Goal: Task Accomplishment & Management: Manage account settings

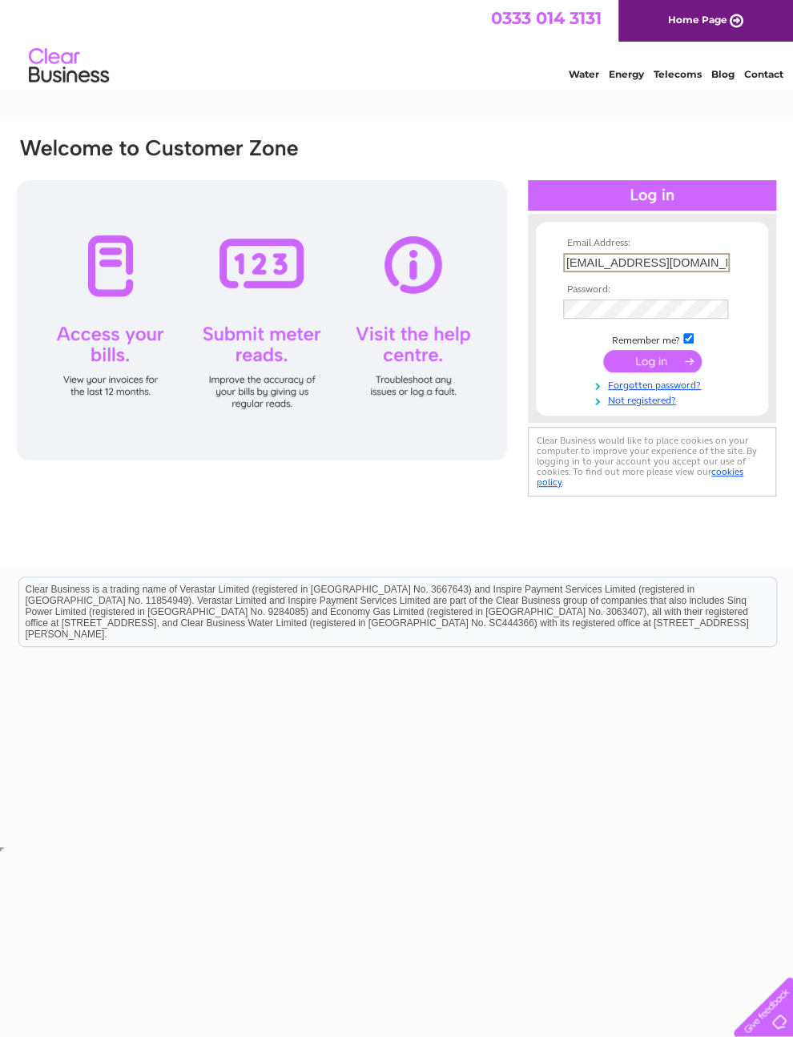
type input "[EMAIL_ADDRESS][DOMAIN_NAME]"
click at [667, 368] on input "submit" at bounding box center [652, 361] width 98 height 22
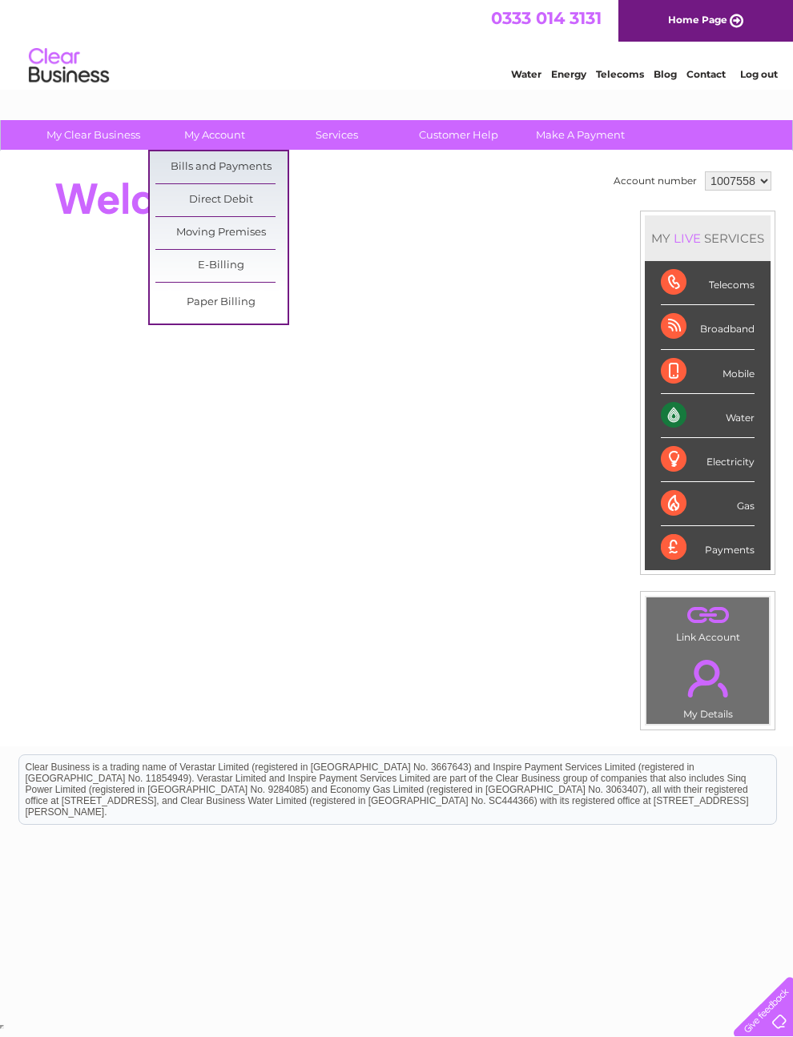
click at [267, 167] on link "Bills and Payments" at bounding box center [221, 167] width 132 height 32
click at [252, 168] on link "Bills and Payments" at bounding box center [221, 167] width 132 height 32
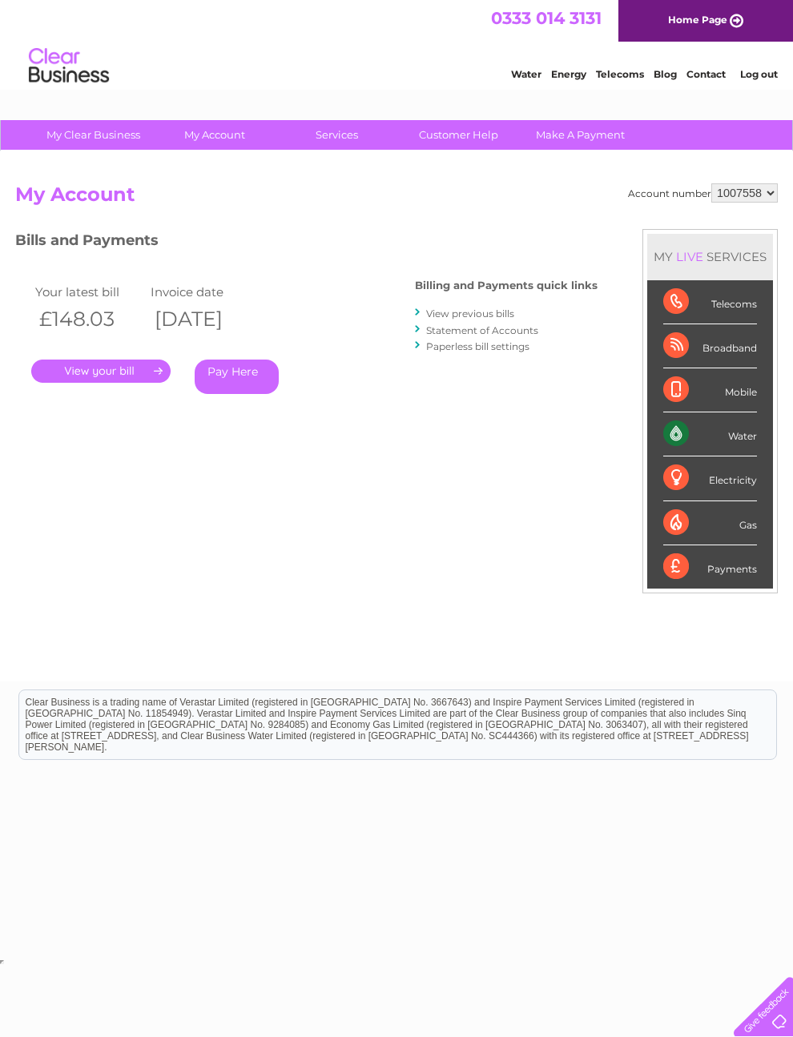
click at [106, 369] on link "." at bounding box center [100, 370] width 139 height 23
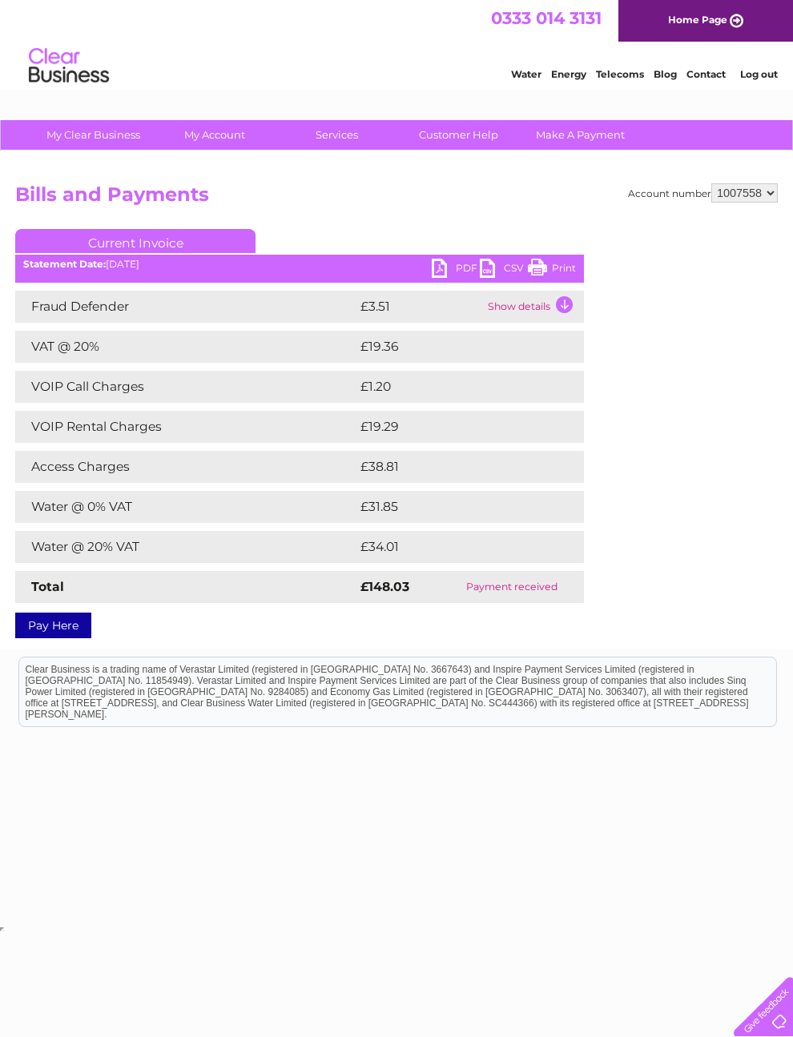
click at [463, 268] on link "PDF" at bounding box center [456, 270] width 48 height 23
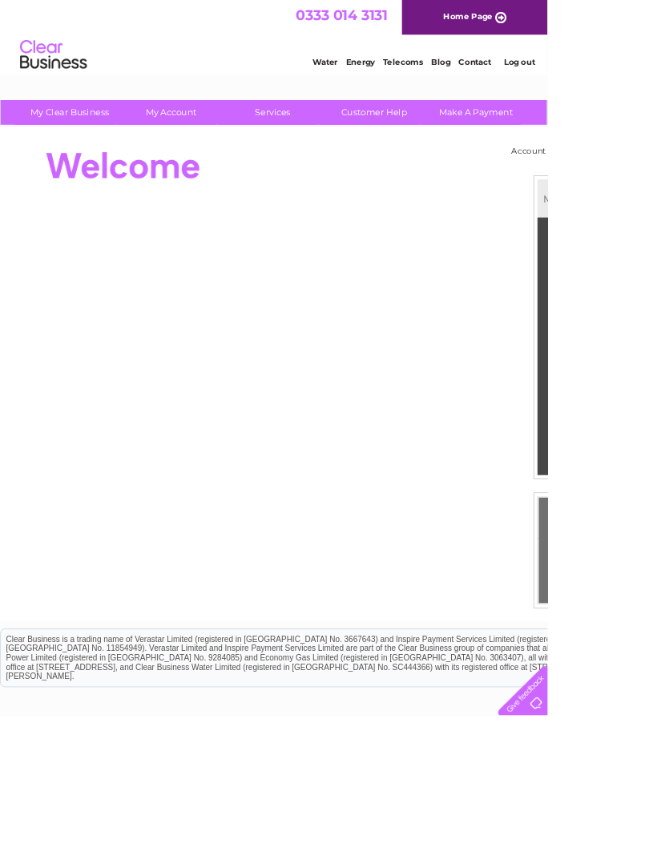
click at [467, 137] on link "Customer Help" at bounding box center [449, 135] width 132 height 30
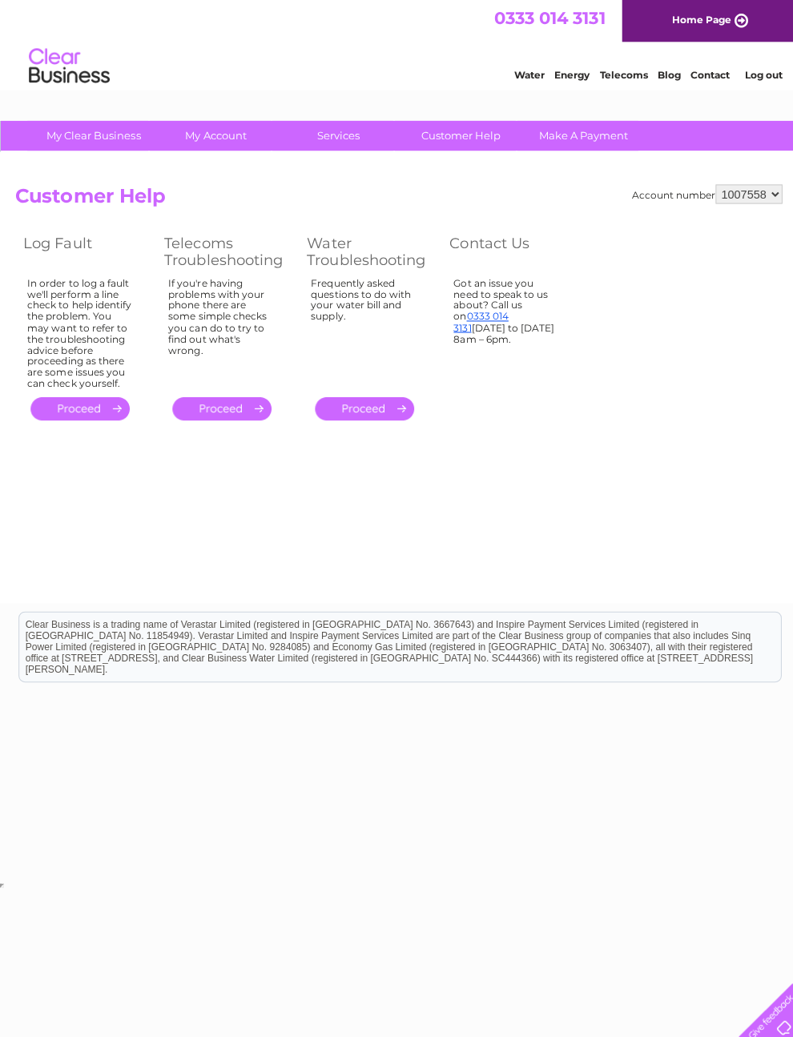
click at [91, 418] on link "." at bounding box center [79, 406] width 98 height 23
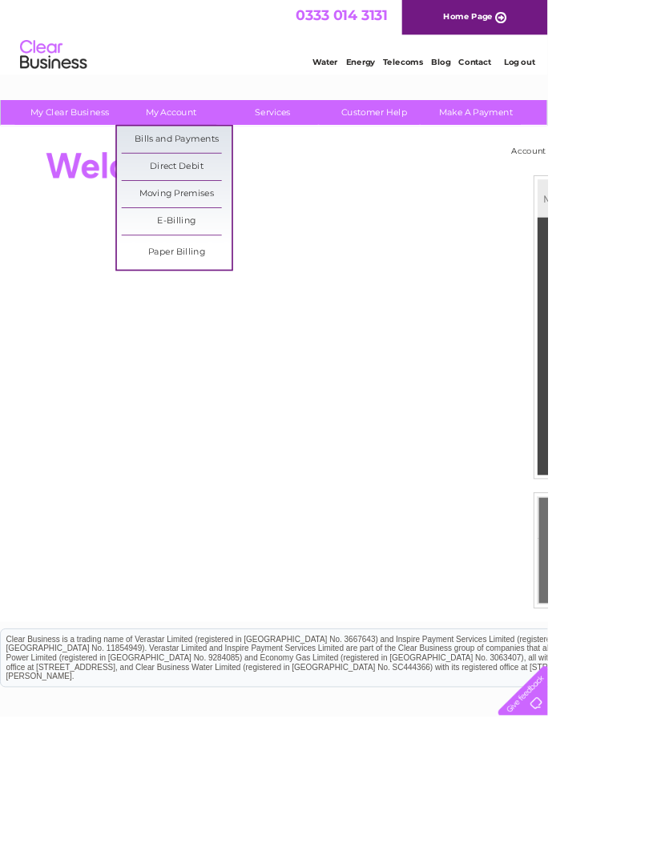
click at [245, 167] on link "Bills and Payments" at bounding box center [212, 167] width 132 height 32
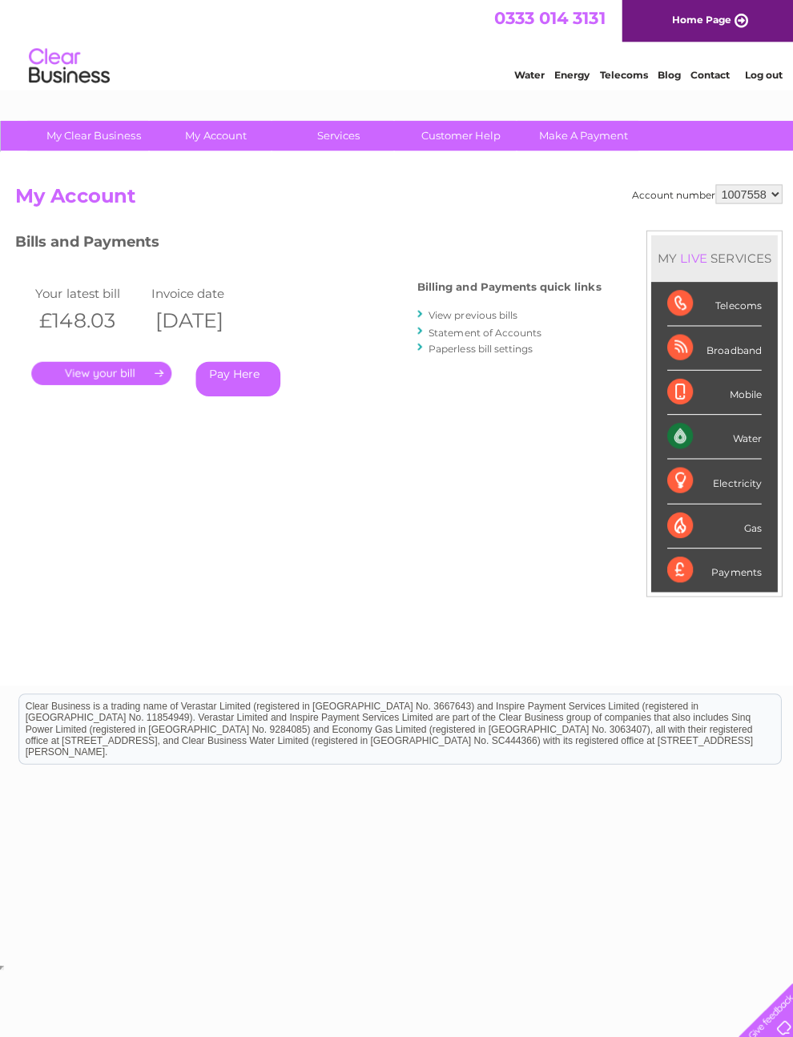
click at [109, 374] on link "." at bounding box center [100, 370] width 139 height 23
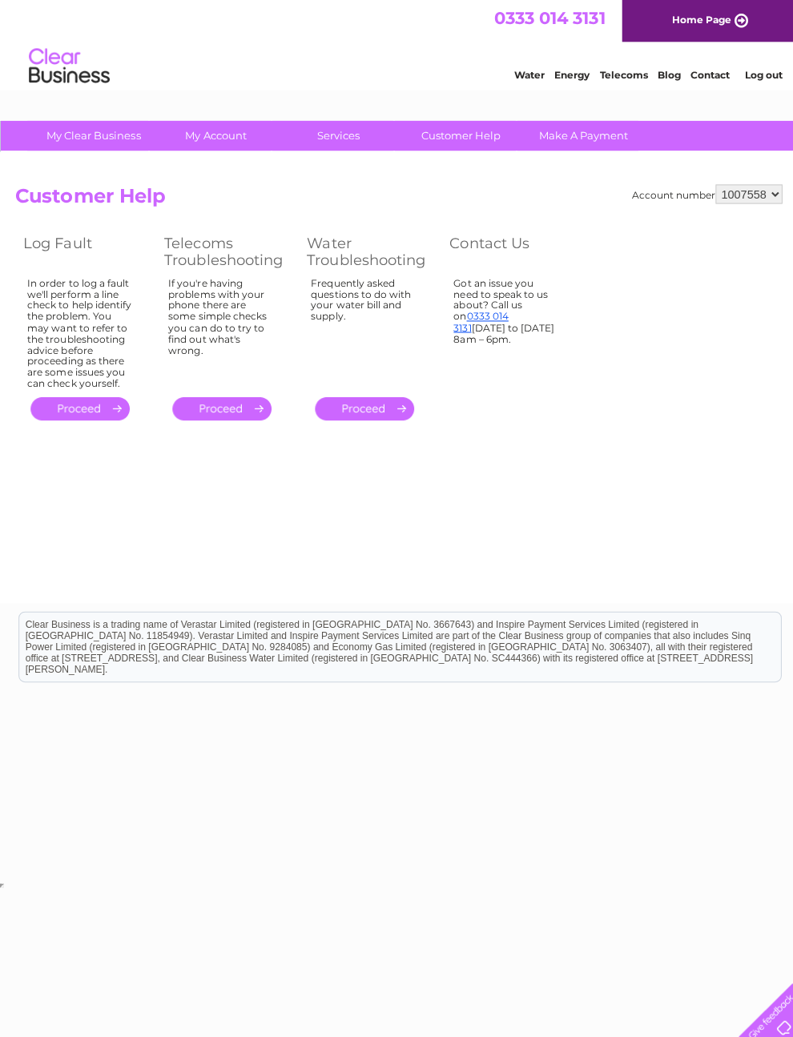
click at [239, 418] on link "." at bounding box center [220, 406] width 98 height 23
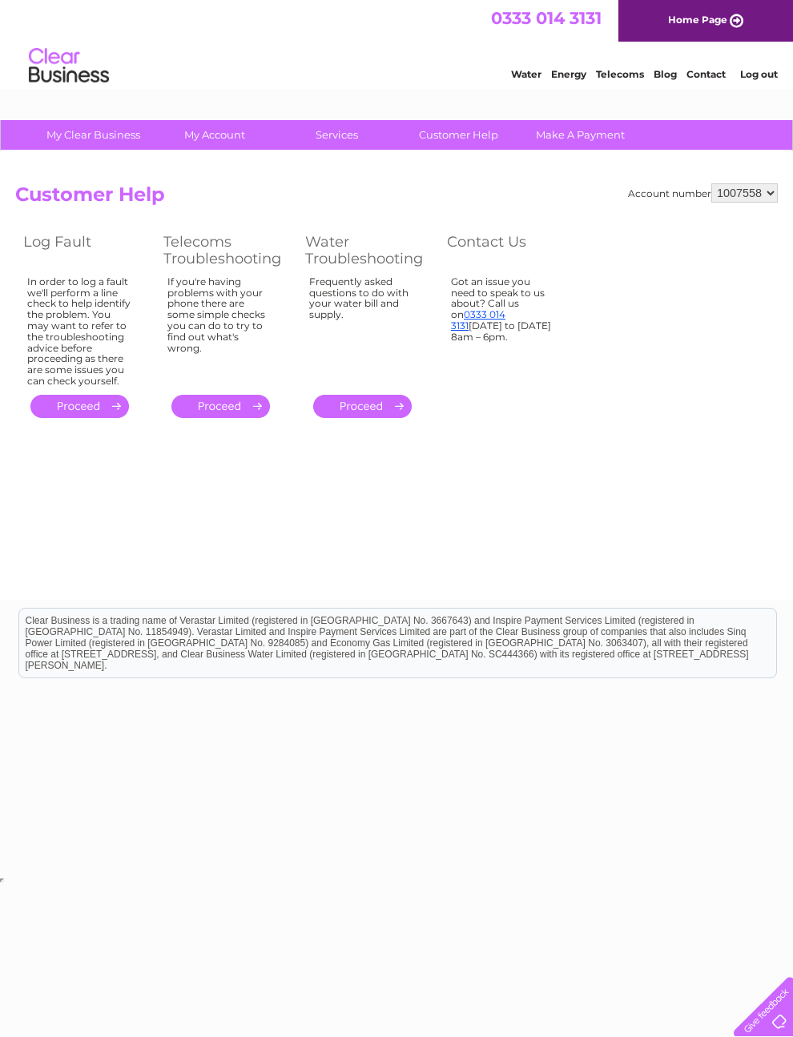
click at [90, 418] on link "." at bounding box center [79, 406] width 98 height 23
click at [96, 418] on link "." at bounding box center [79, 406] width 98 height 23
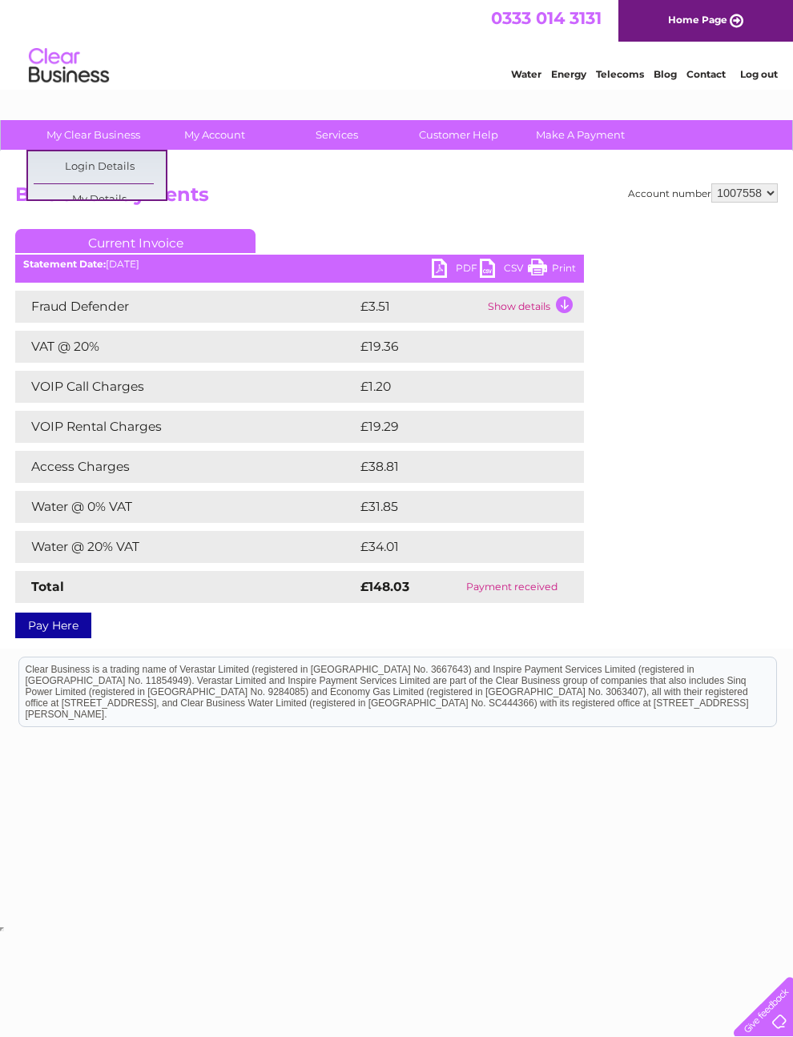
click at [712, 75] on link "Contact" at bounding box center [705, 74] width 39 height 12
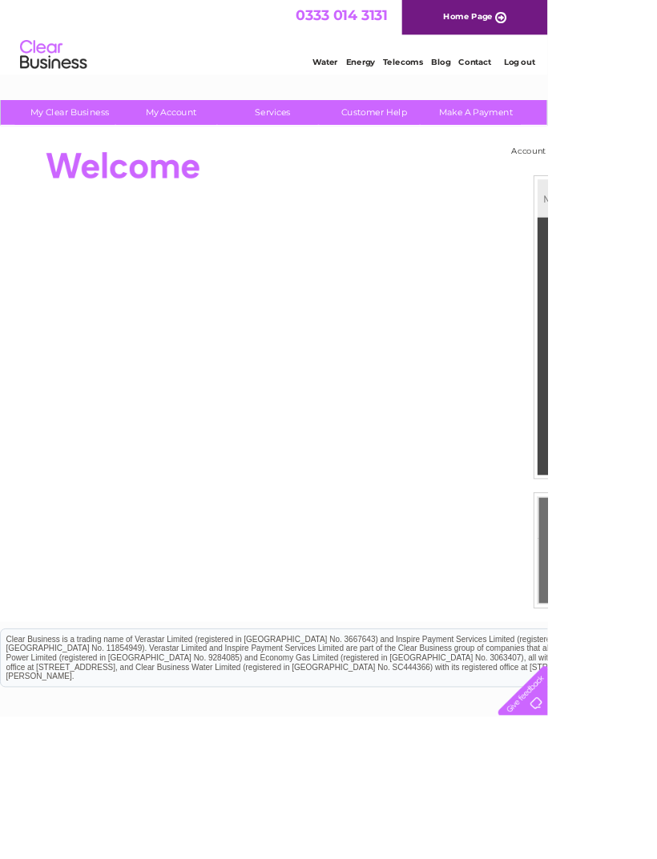
click at [465, 135] on link "Customer Help" at bounding box center [449, 135] width 132 height 30
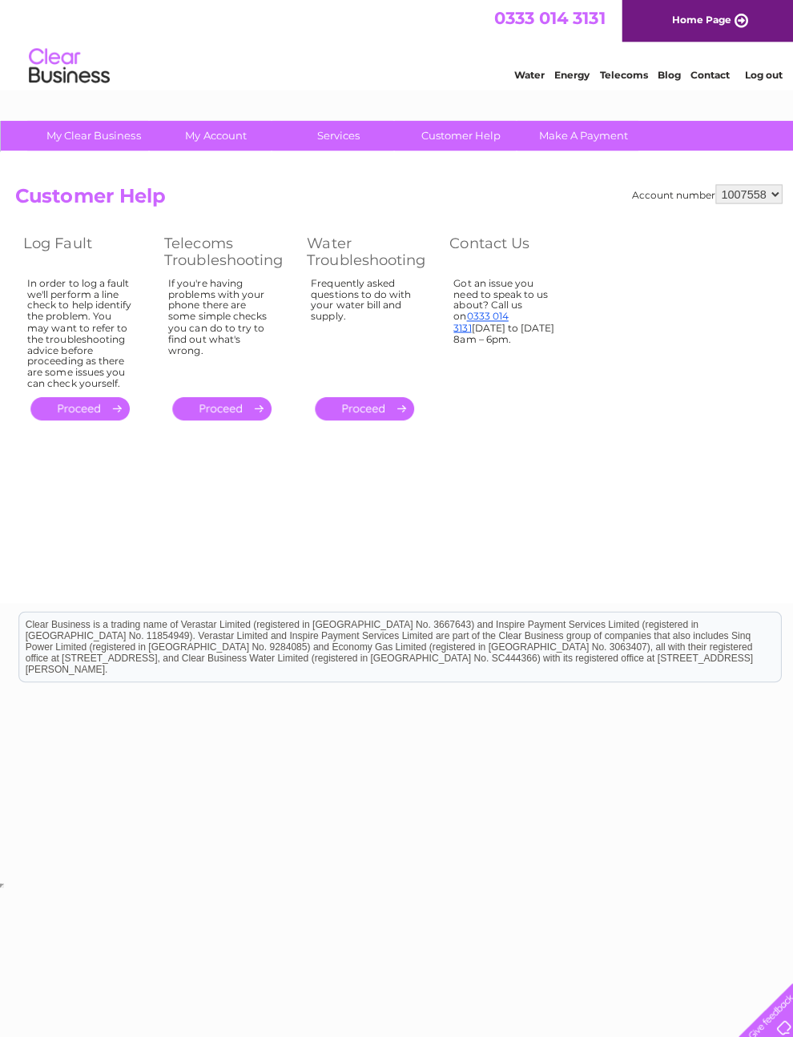
click at [476, 131] on link "Customer Help" at bounding box center [458, 135] width 132 height 30
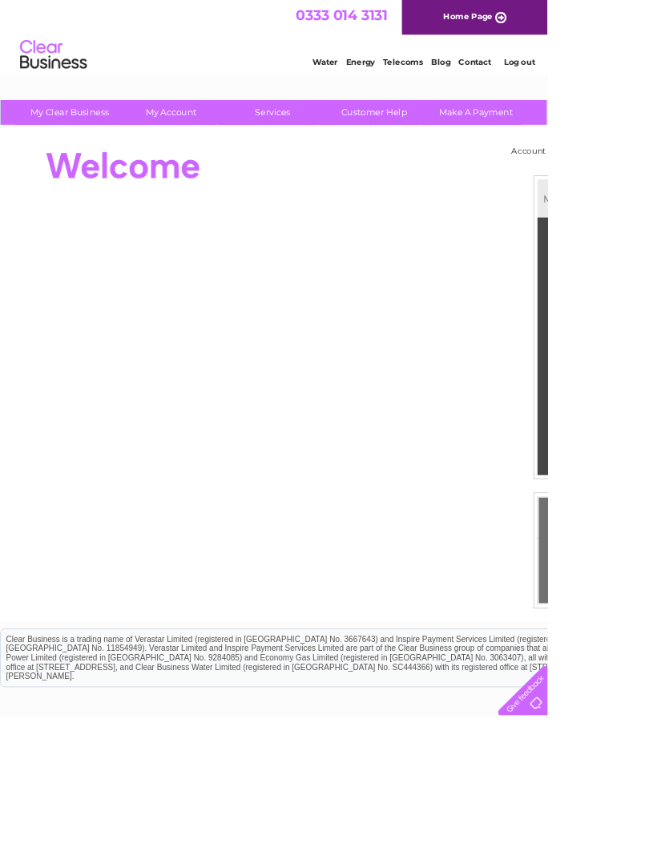
click at [504, 206] on div at bounding box center [306, 199] width 583 height 64
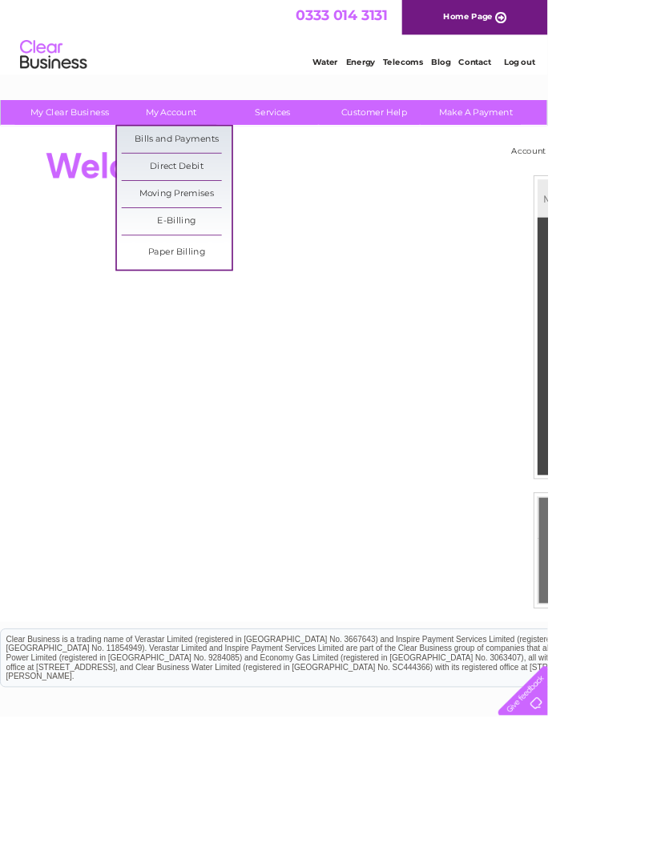
click at [246, 175] on link "Bills and Payments" at bounding box center [212, 167] width 132 height 32
click at [233, 169] on link "Bills and Payments" at bounding box center [212, 167] width 132 height 32
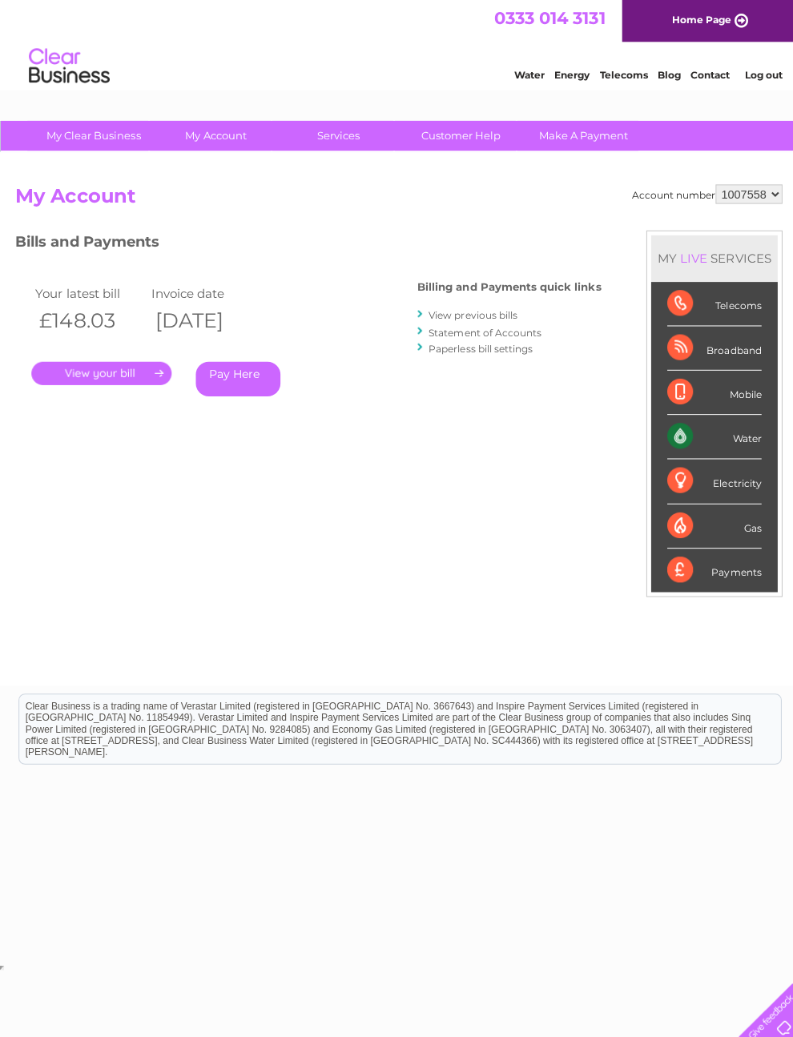
click at [115, 371] on link "." at bounding box center [100, 370] width 139 height 23
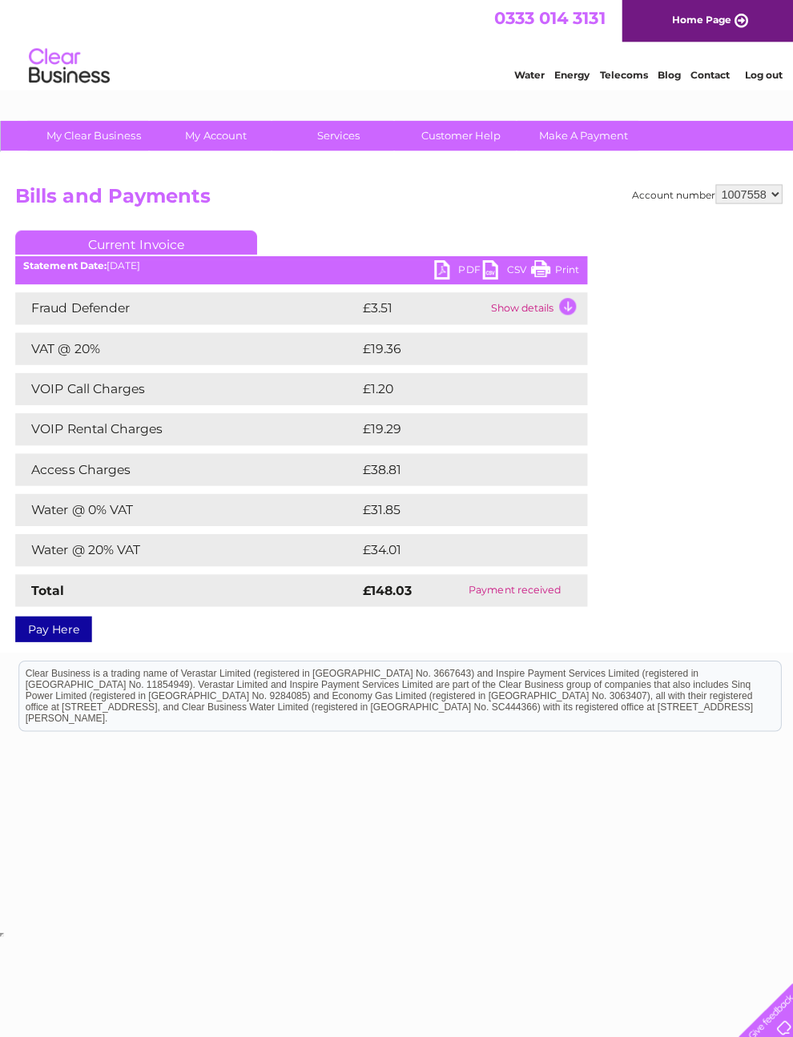
click at [448, 276] on link "PDF" at bounding box center [456, 270] width 48 height 23
